Goal: Task Accomplishment & Management: Manage account settings

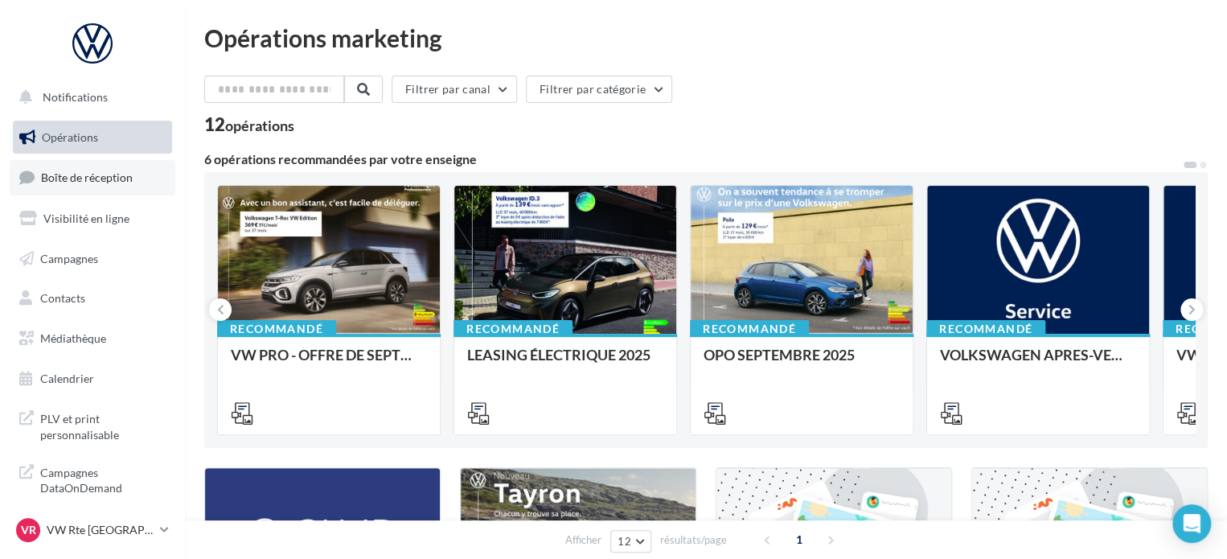
click at [68, 186] on link "Boîte de réception" at bounding box center [93, 177] width 166 height 35
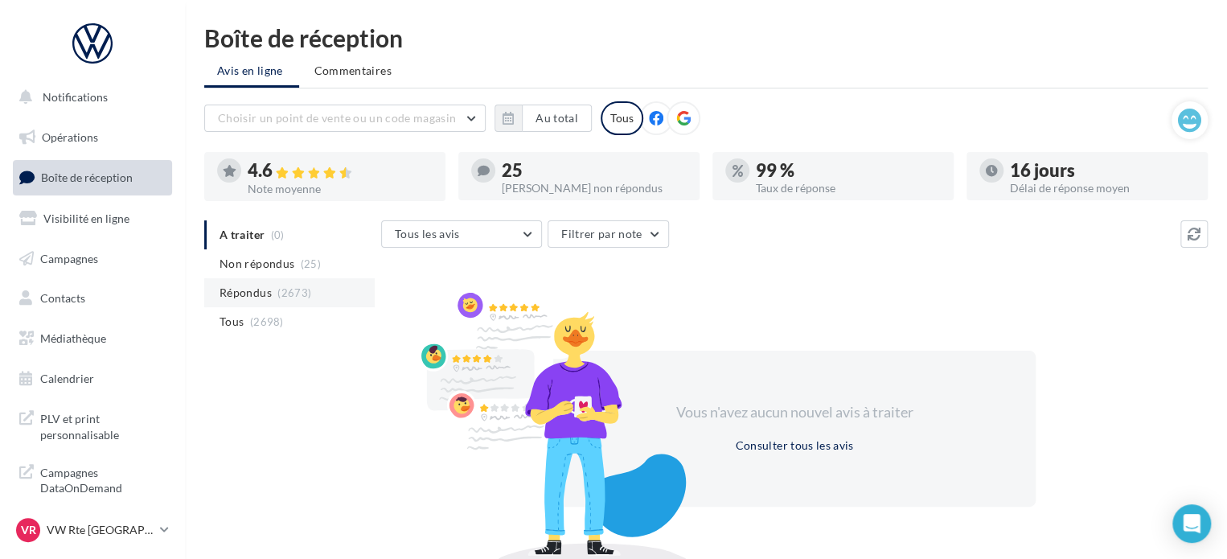
click at [278, 288] on span "(2673)" at bounding box center [294, 292] width 34 height 13
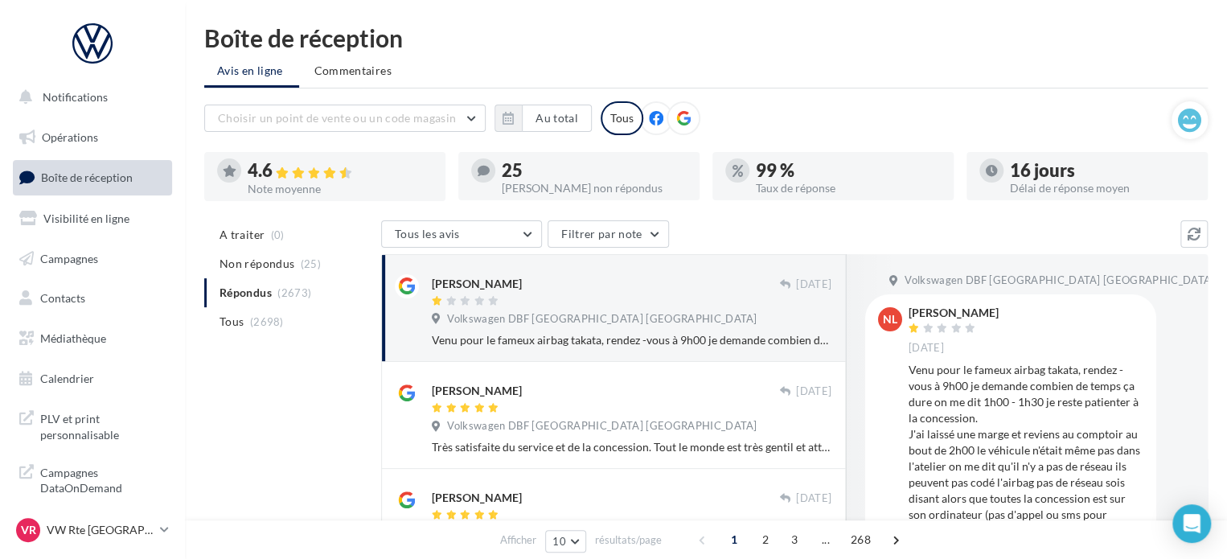
click at [671, 307] on div at bounding box center [605, 302] width 347 height 14
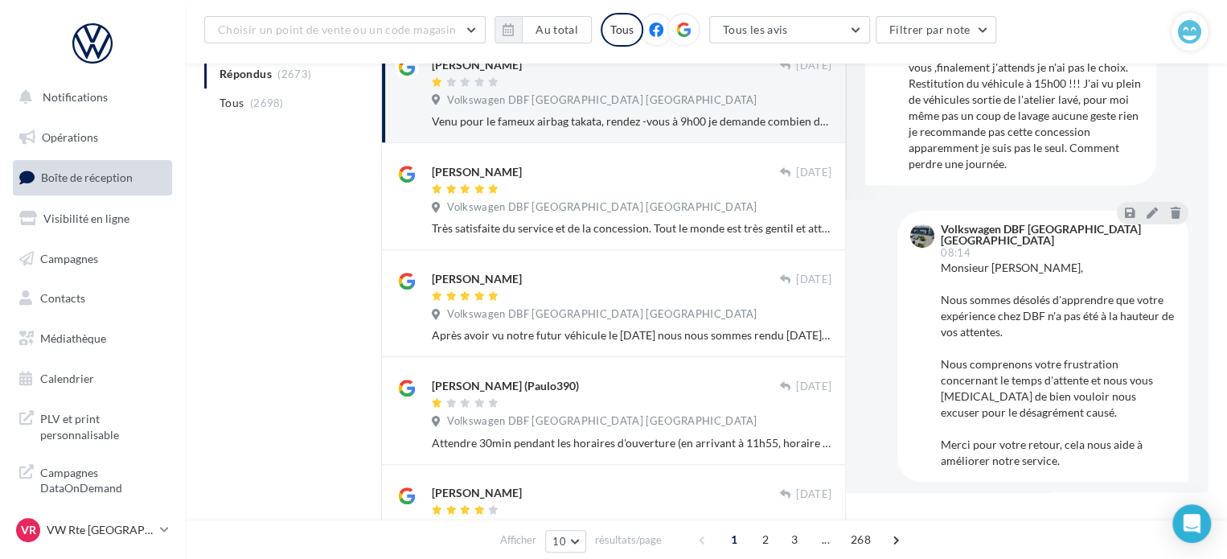
scroll to position [241, 0]
